Goal: Find specific page/section: Find specific page/section

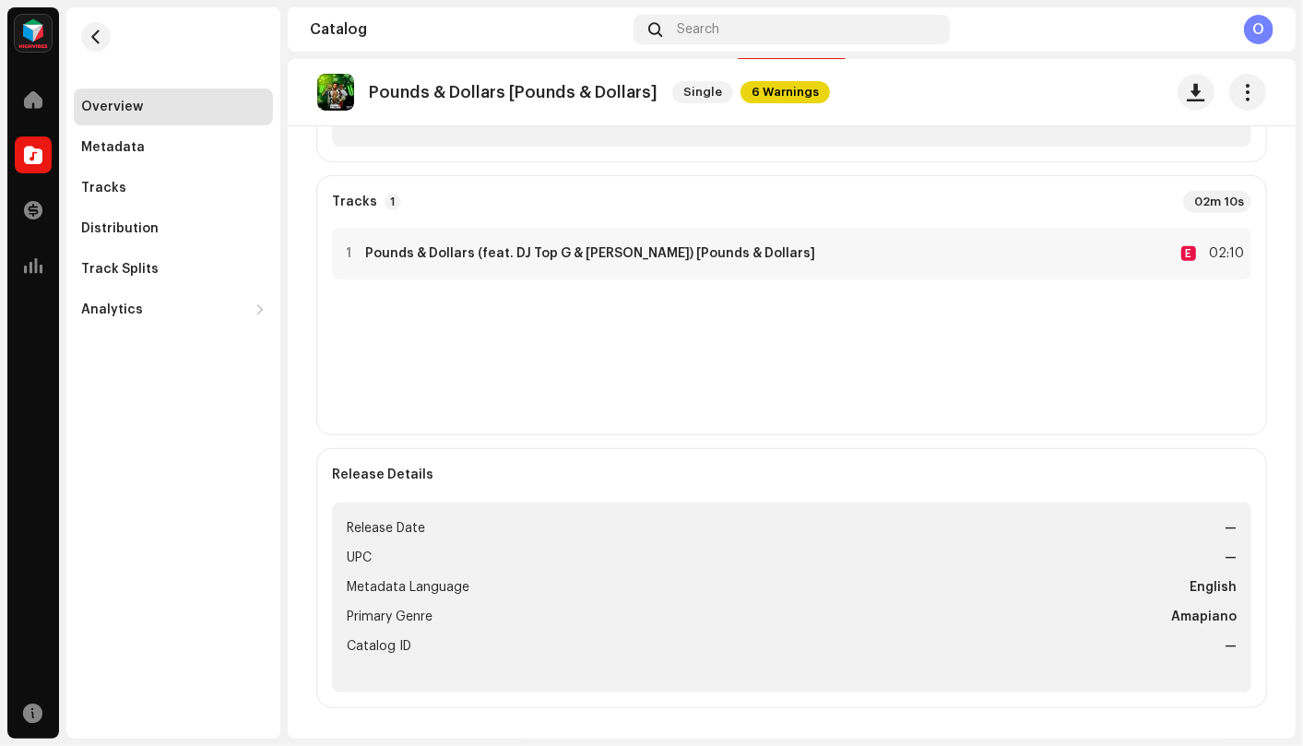
scroll to position [409, 0]
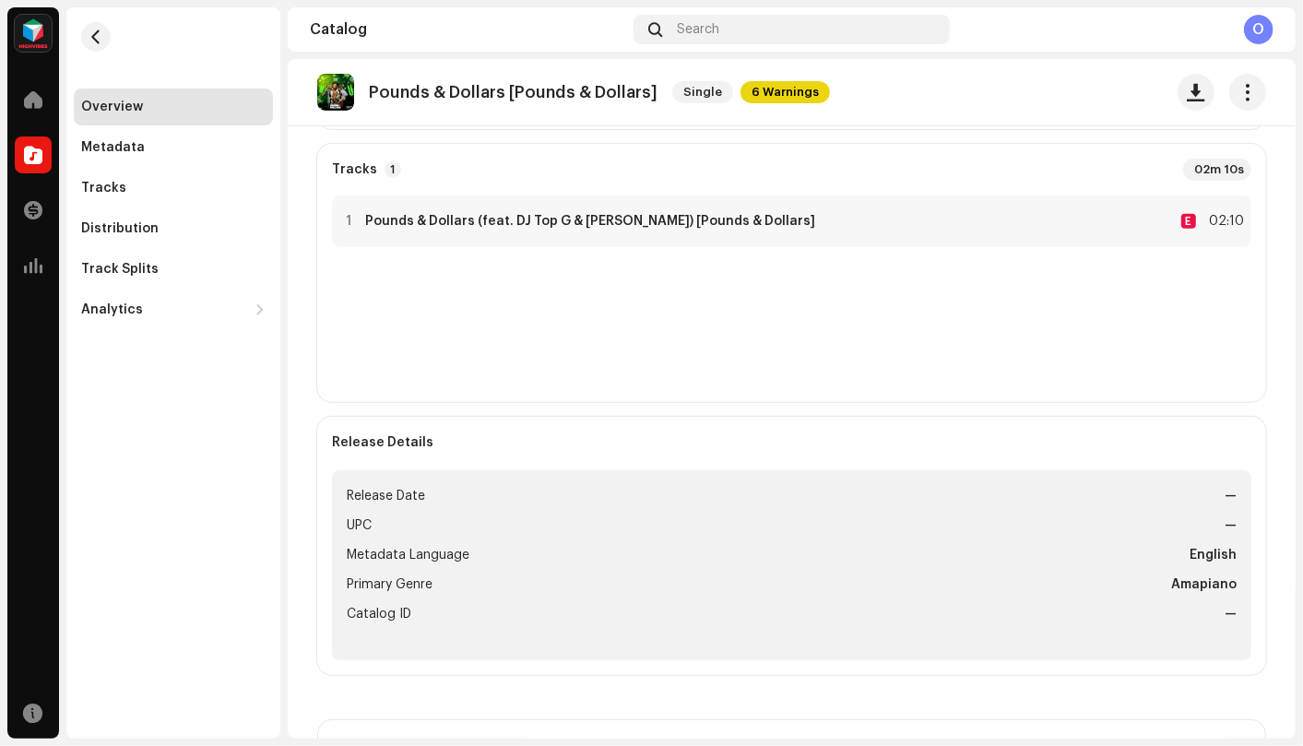
click at [802, 430] on div "Release Details Release Date — UPC — Metadata Language English Primary Genre Am…" at bounding box center [791, 546] width 949 height 258
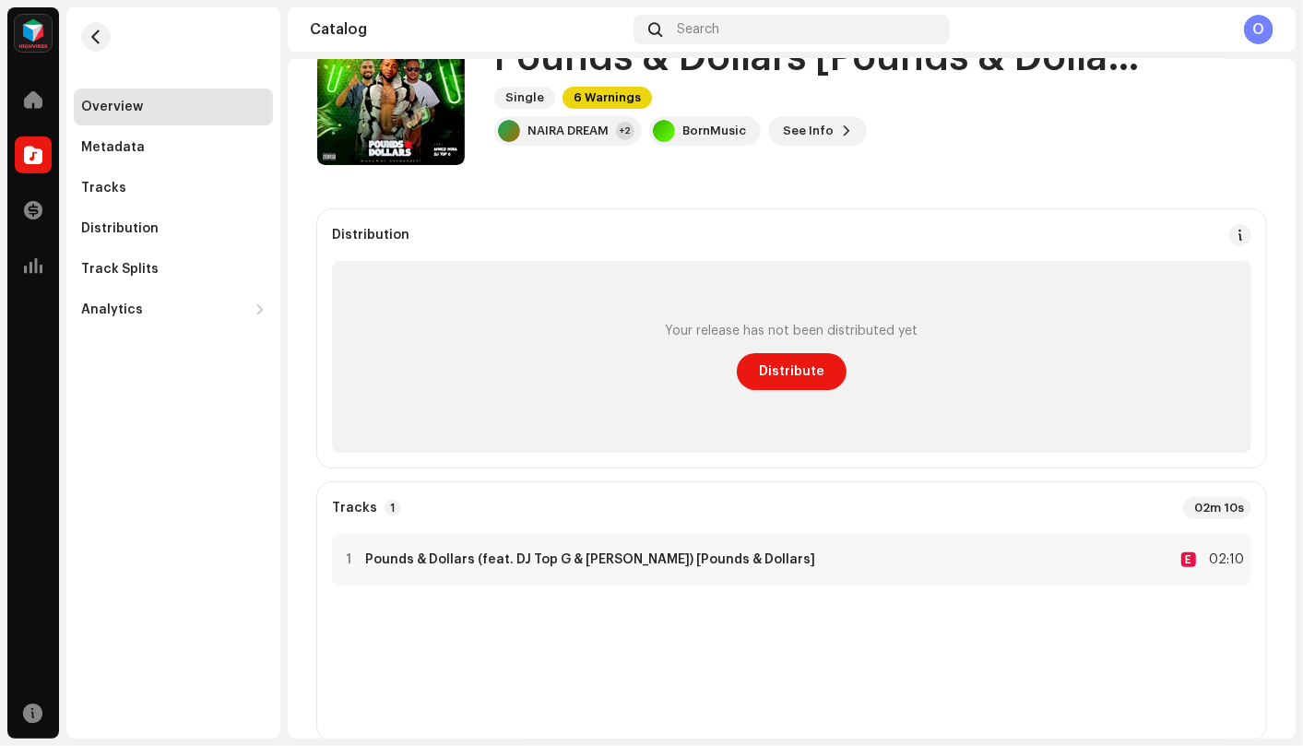
scroll to position [0, 0]
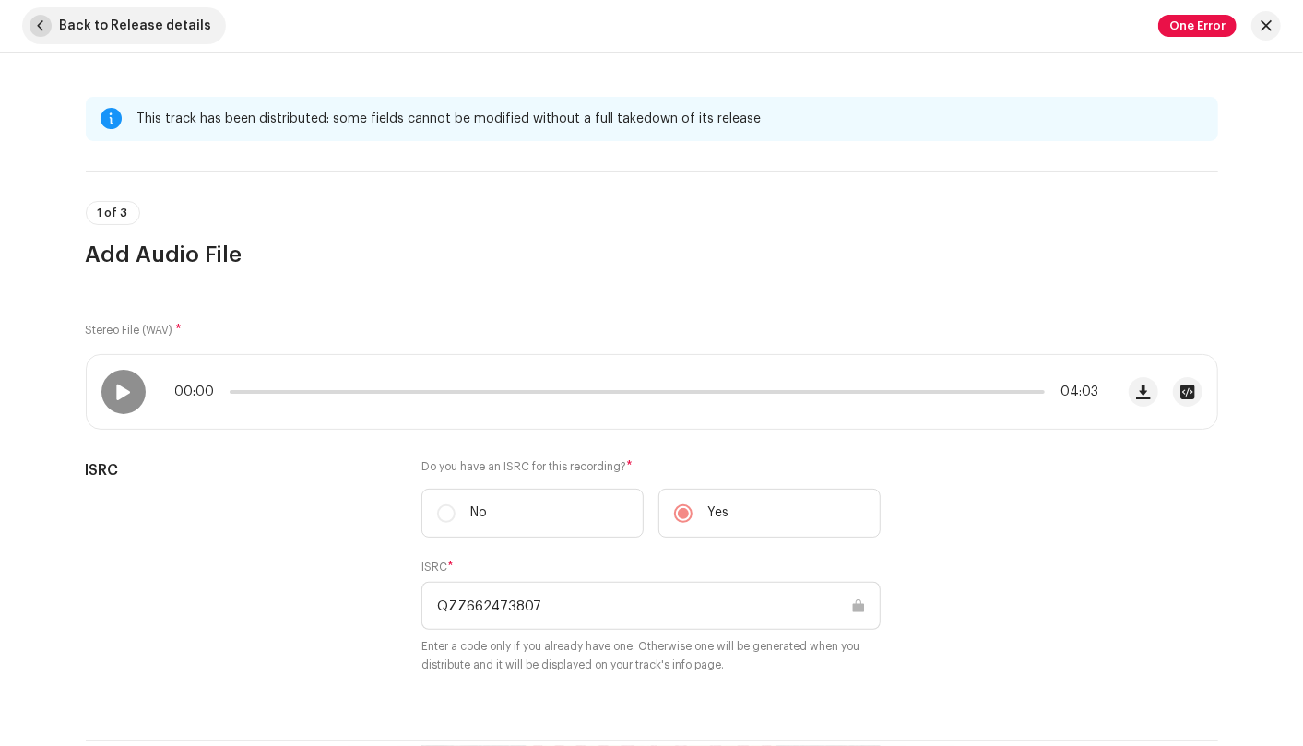
click at [38, 29] on span "button" at bounding box center [40, 26] width 22 height 22
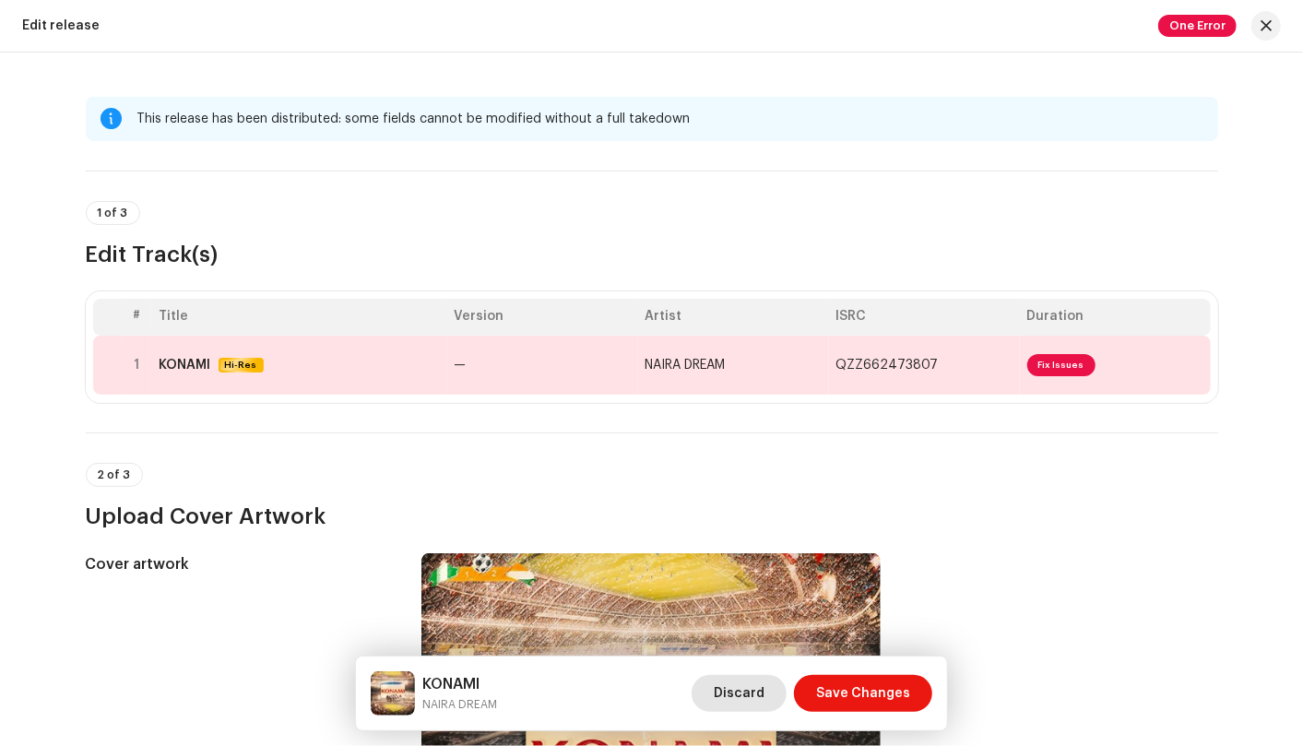
click at [762, 692] on span "Discard" at bounding box center [738, 693] width 51 height 37
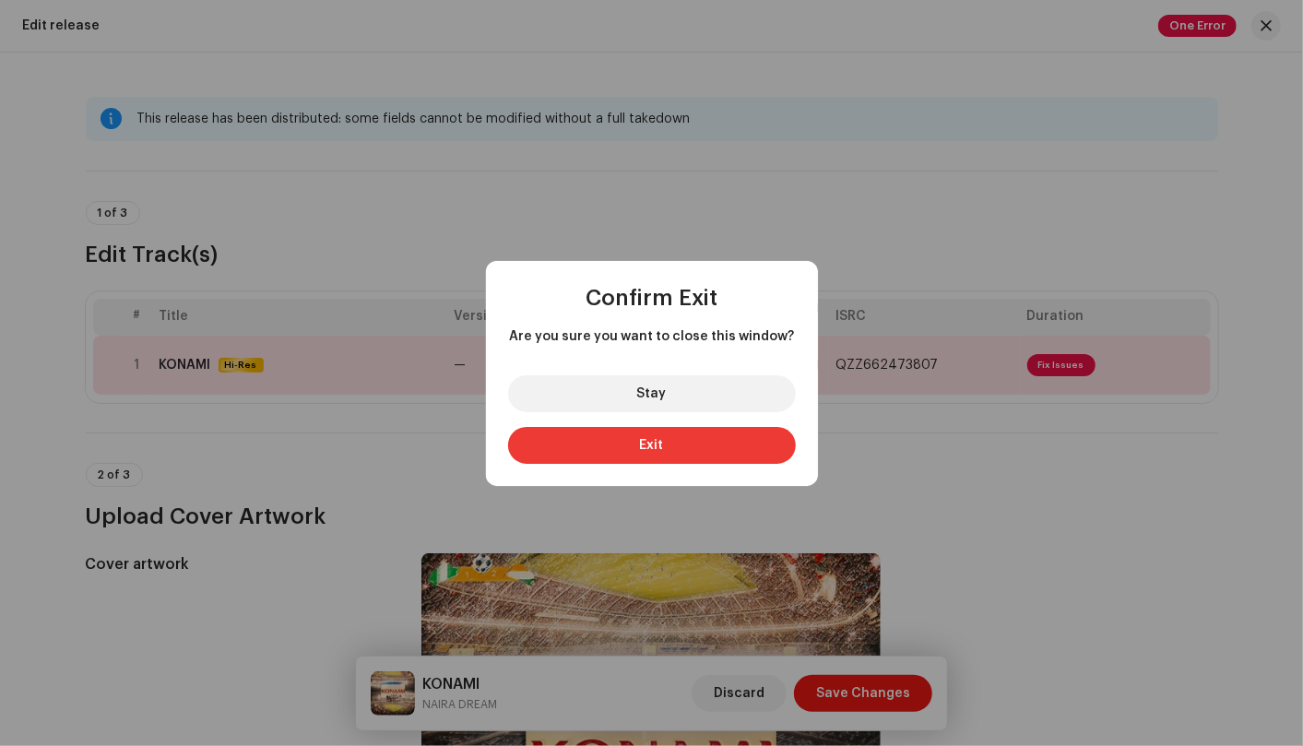
click at [702, 454] on button "Exit" at bounding box center [652, 445] width 288 height 37
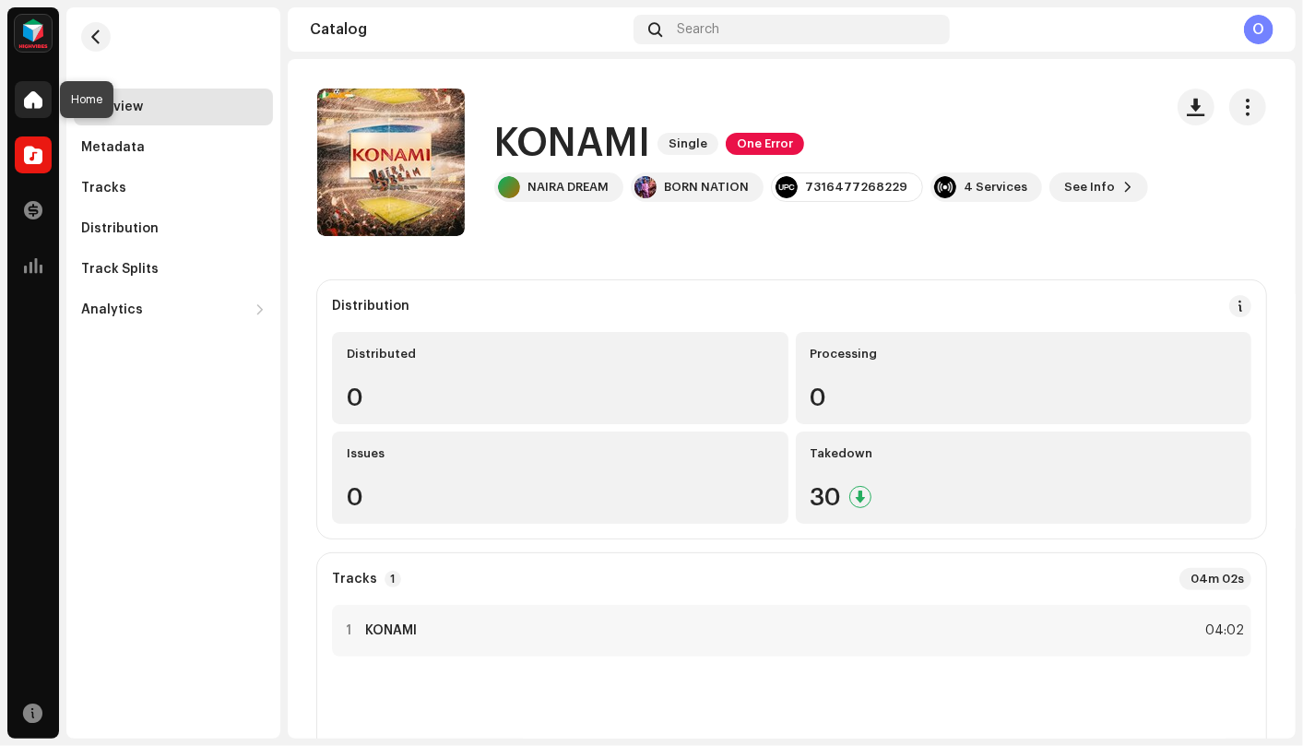
click at [31, 94] on span at bounding box center [33, 99] width 18 height 15
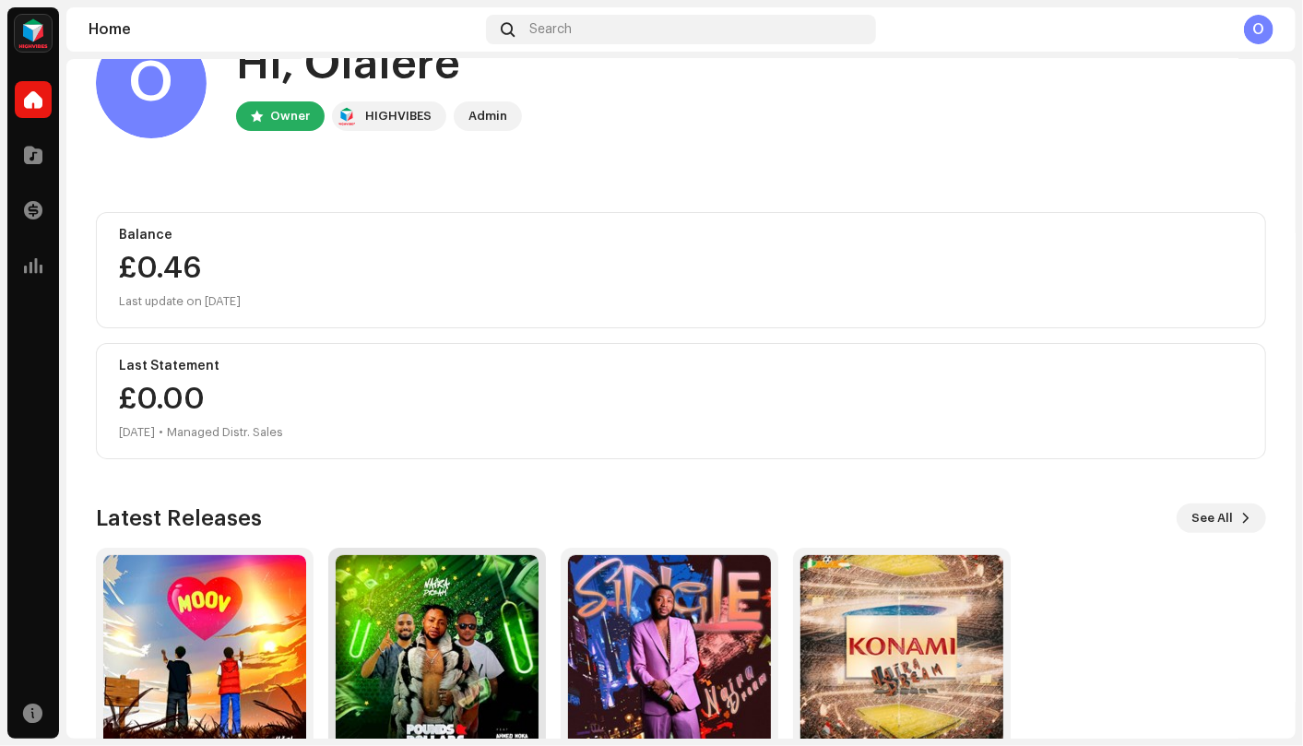
scroll to position [163, 0]
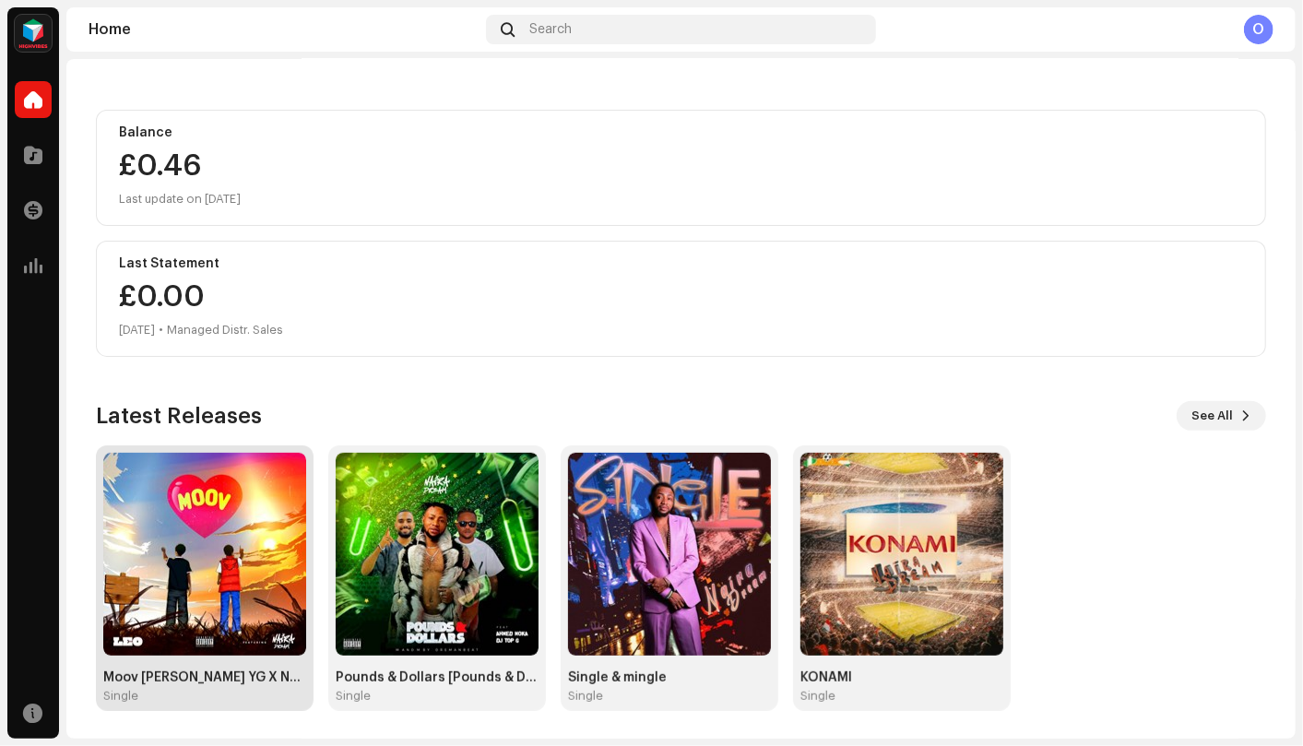
click at [237, 553] on img at bounding box center [204, 554] width 203 height 203
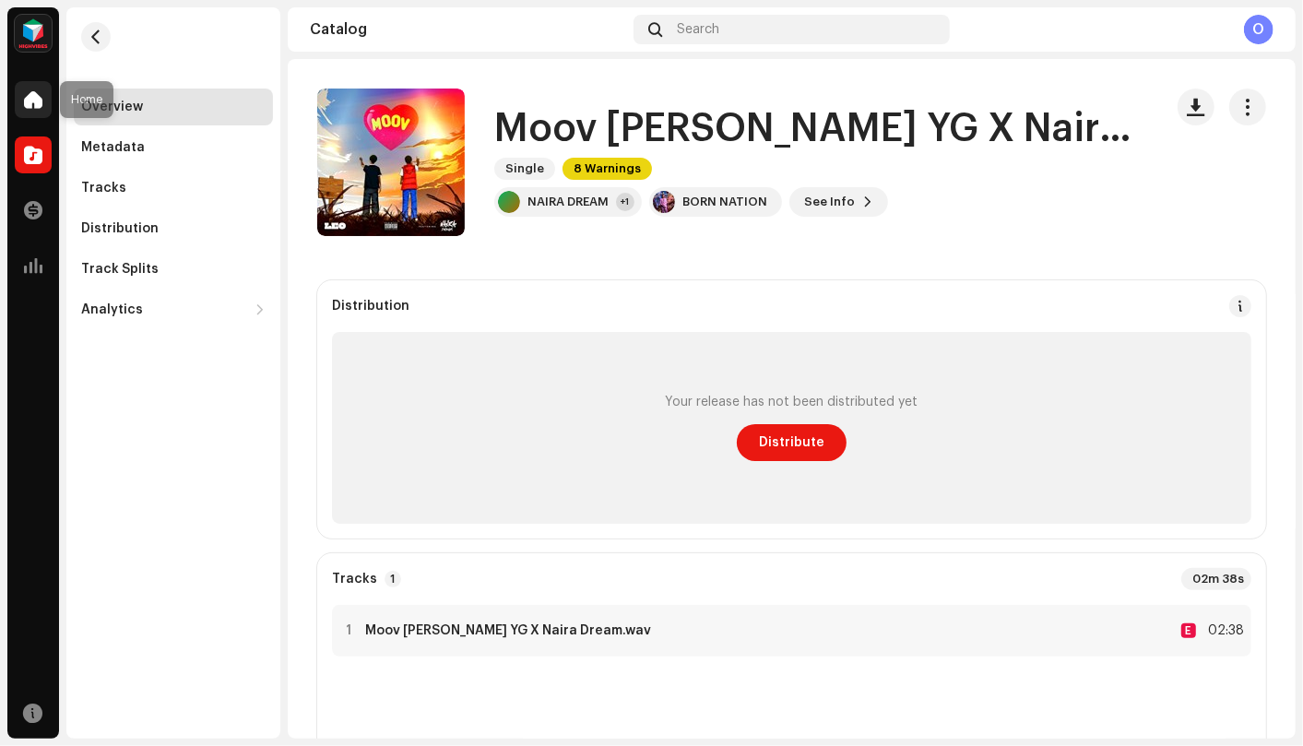
click at [29, 99] on span at bounding box center [33, 99] width 18 height 15
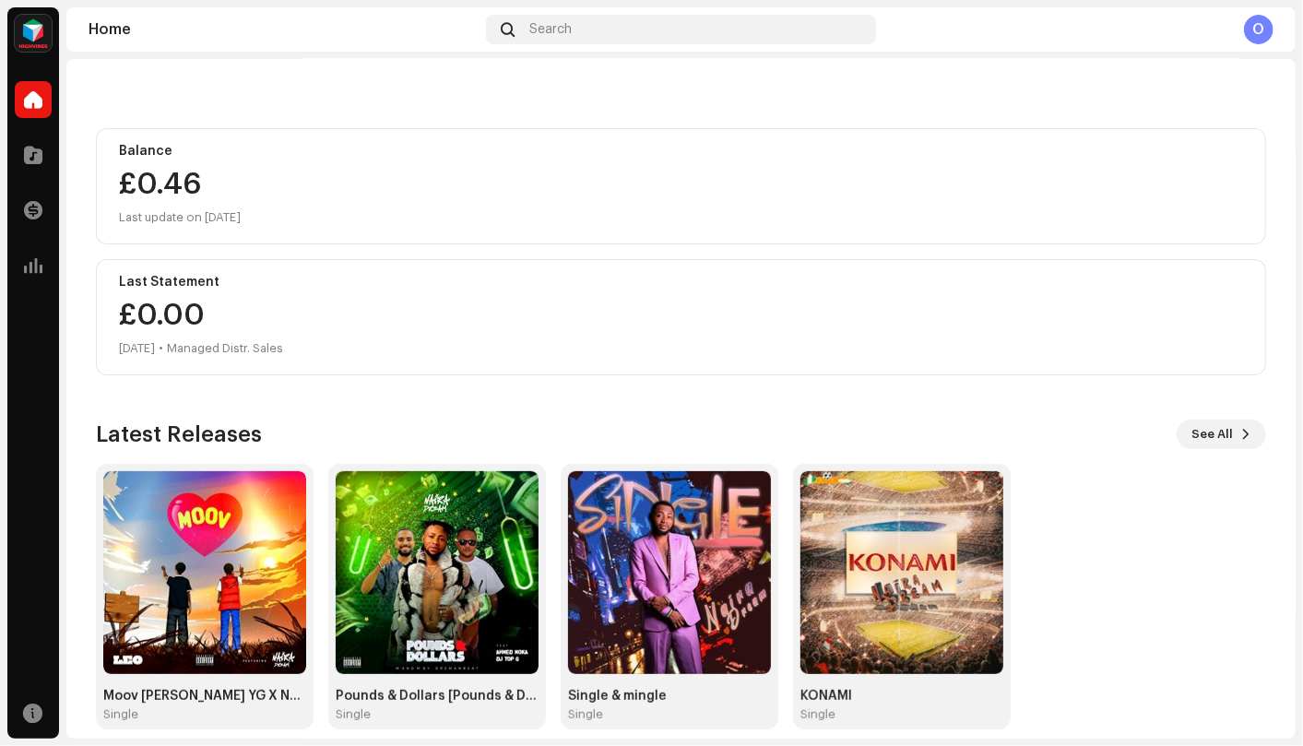
scroll to position [163, 0]
